Goal: Task Accomplishment & Management: Manage account settings

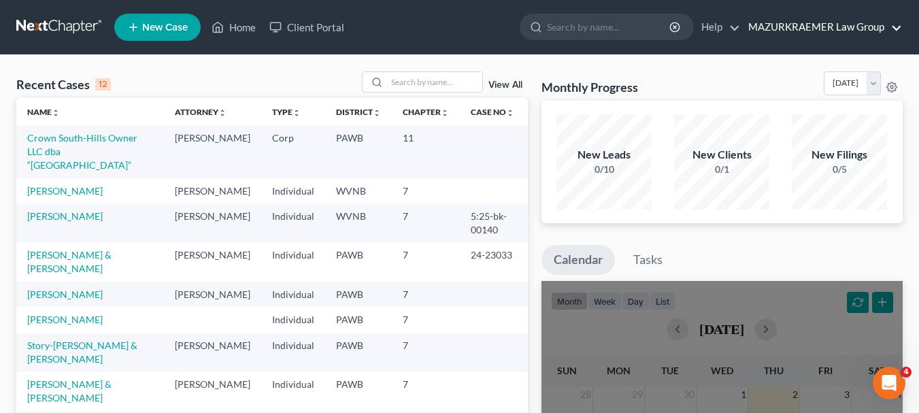
click at [823, 26] on link "MAZURKRAEMER Law Group" at bounding box center [822, 27] width 161 height 24
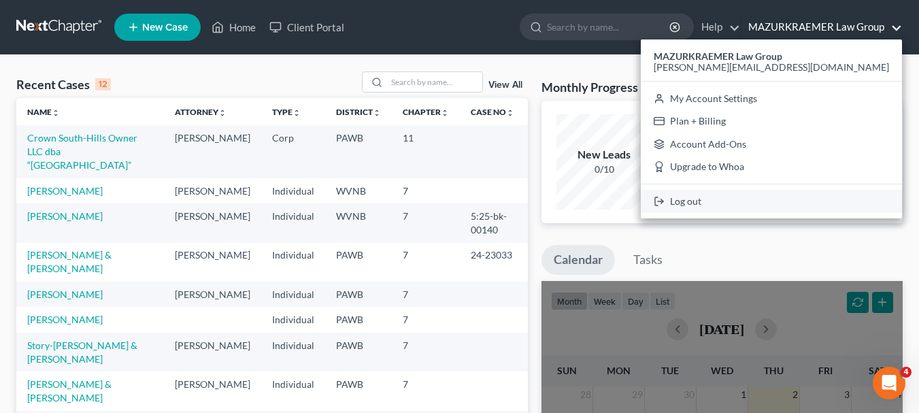
click at [795, 206] on link "Log out" at bounding box center [771, 201] width 261 height 23
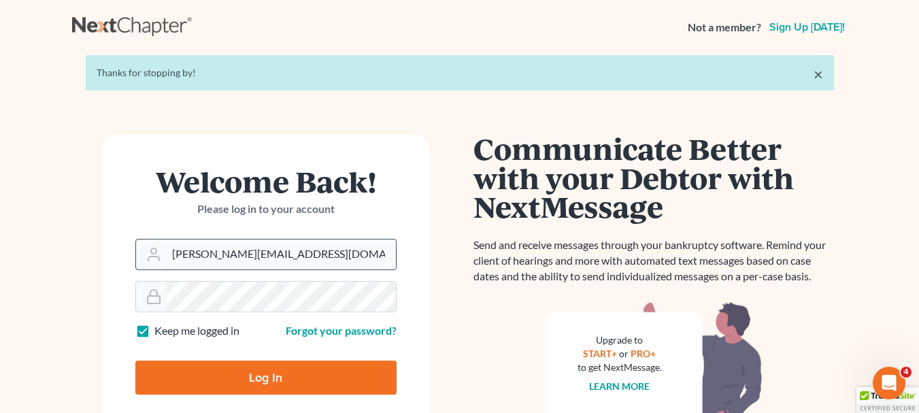
click at [301, 250] on input "[PERSON_NAME][EMAIL_ADDRESS][DOMAIN_NAME]" at bounding box center [281, 254] width 229 height 30
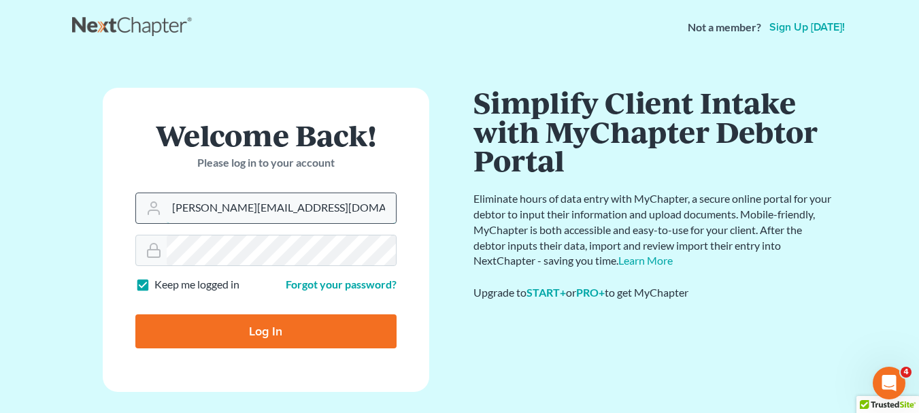
type input "[EMAIL_ADDRESS][DOMAIN_NAME]"
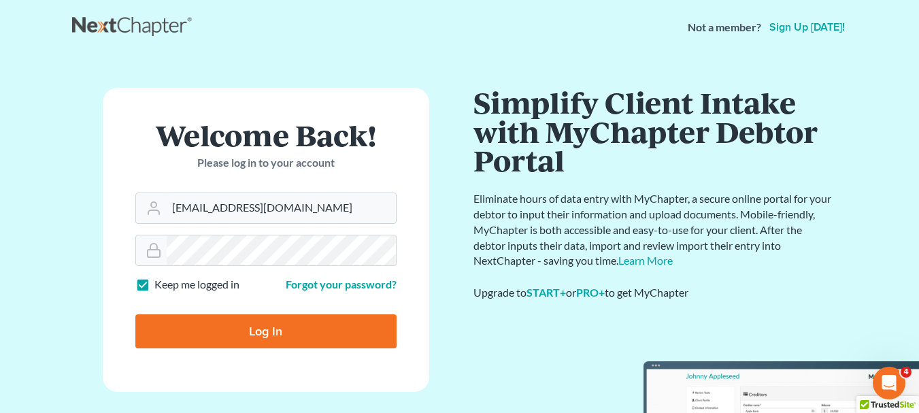
click at [275, 322] on input "Log In" at bounding box center [265, 331] width 261 height 34
type input "Thinking..."
